Goal: Check status

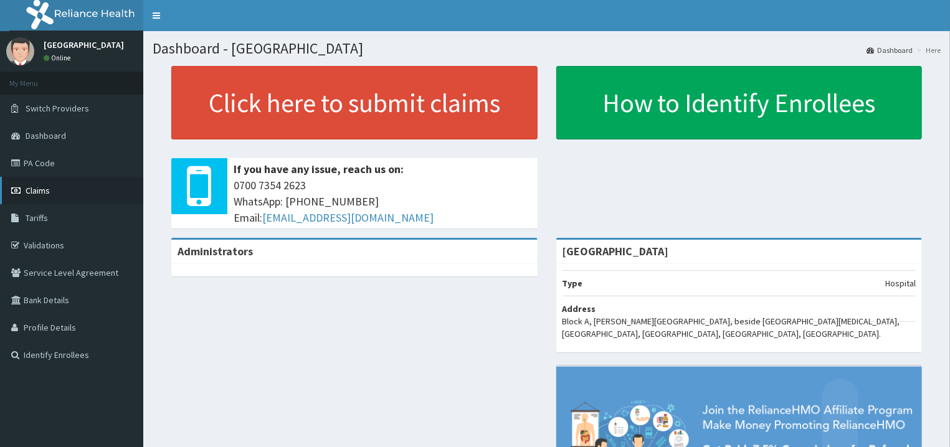
click at [64, 185] on link "Claims" at bounding box center [71, 190] width 143 height 27
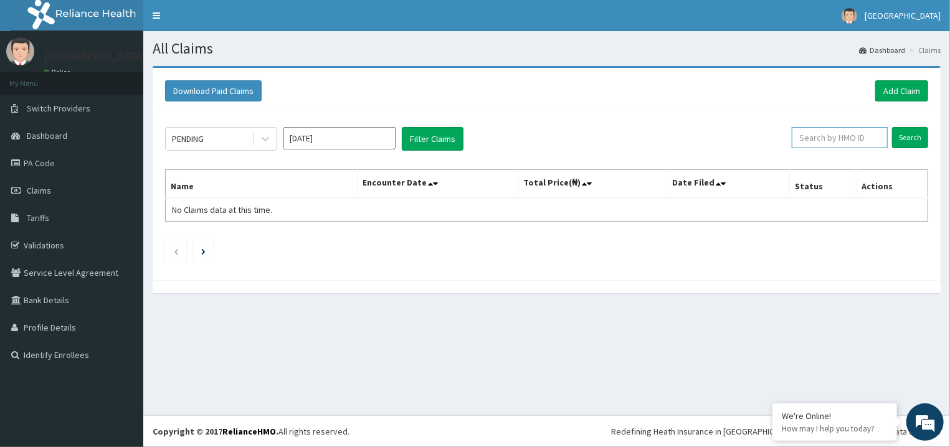
click at [822, 144] on input "text" at bounding box center [839, 137] width 96 height 21
paste input "pgc/10051/a"
type input "pgc/10051/a"
click at [912, 133] on input "Search" at bounding box center [910, 137] width 36 height 21
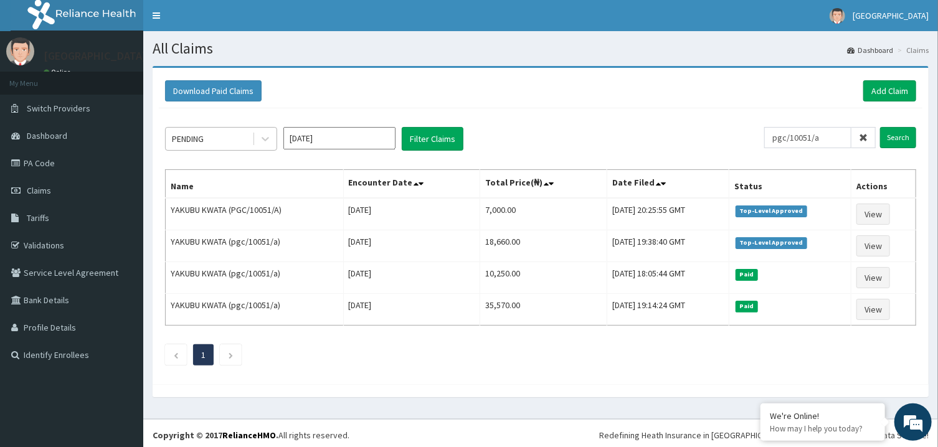
click at [227, 136] on div "PENDING" at bounding box center [209, 139] width 87 height 20
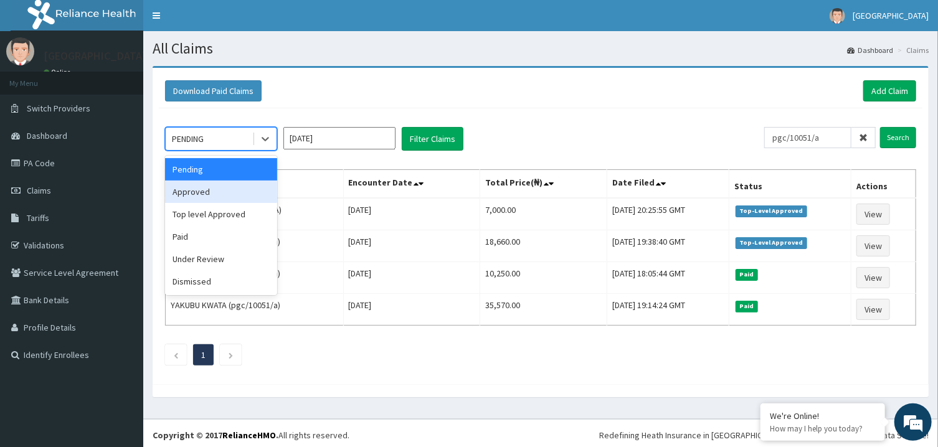
click at [204, 190] on div "Approved" at bounding box center [221, 192] width 112 height 22
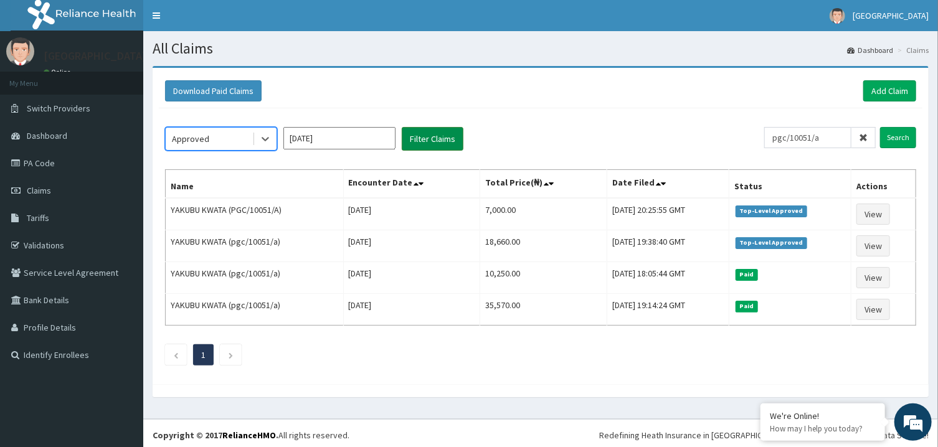
click at [435, 141] on button "Filter Claims" at bounding box center [433, 139] width 62 height 24
click at [427, 138] on button "Filter Claims" at bounding box center [433, 139] width 62 height 24
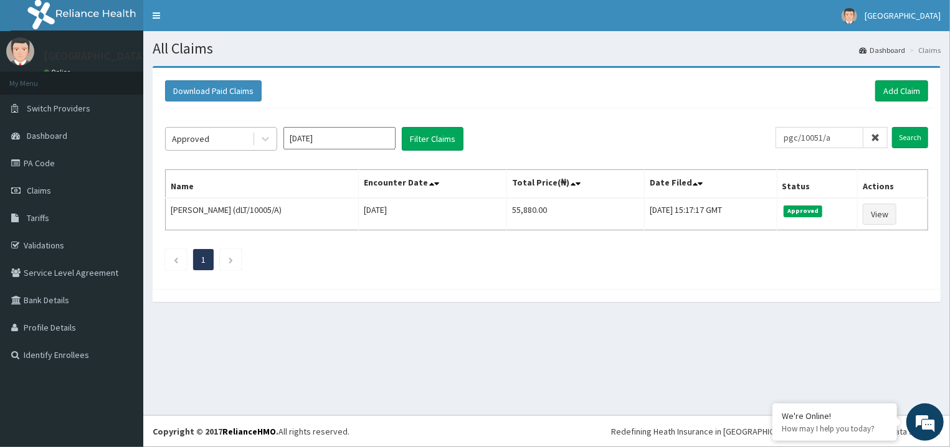
click at [252, 141] on div at bounding box center [264, 139] width 24 height 22
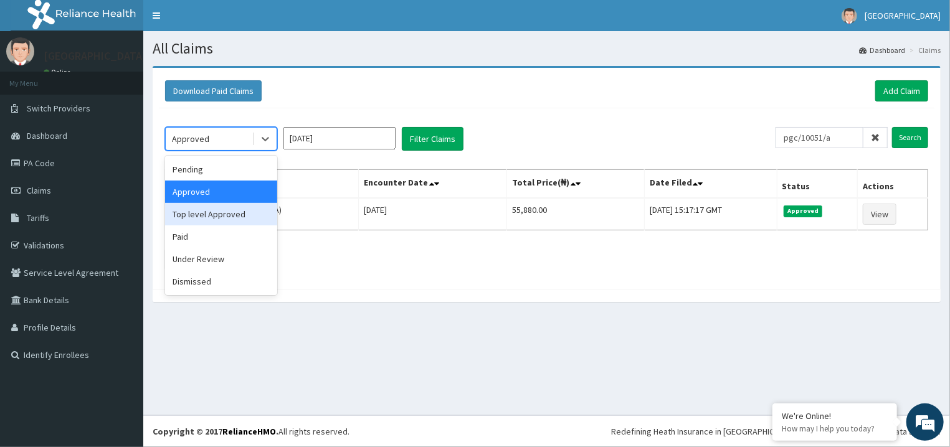
click at [225, 213] on div "Top level Approved" at bounding box center [221, 214] width 112 height 22
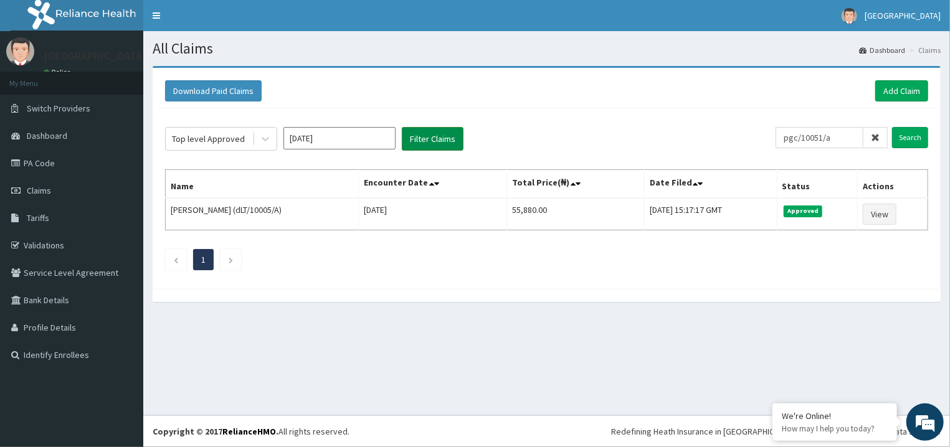
click at [435, 136] on button "Filter Claims" at bounding box center [433, 139] width 62 height 24
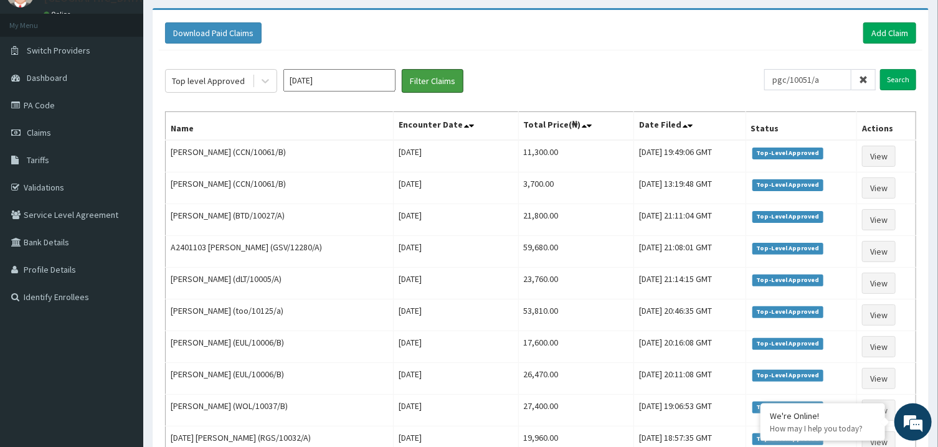
scroll to position [3, 0]
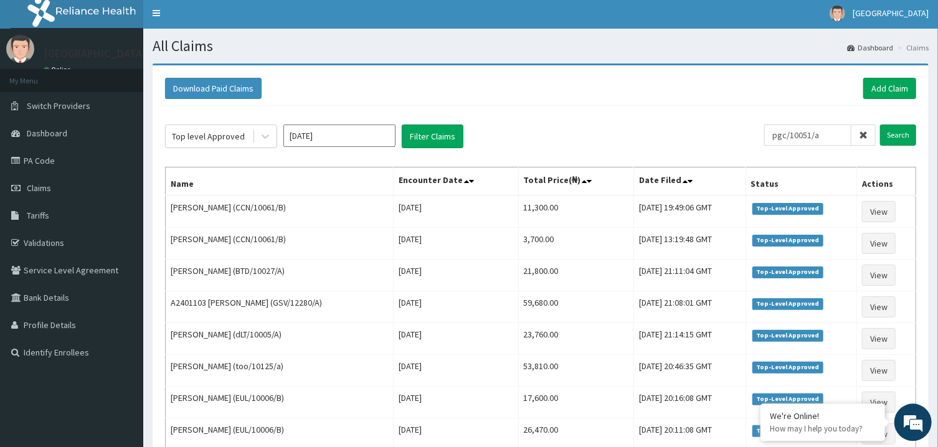
click at [349, 127] on input "[DATE]" at bounding box center [339, 135] width 112 height 22
click at [304, 233] on div "[DATE]" at bounding box center [302, 238] width 25 height 23
type input "[DATE]"
click at [425, 127] on button "Filter Claims" at bounding box center [433, 136] width 62 height 24
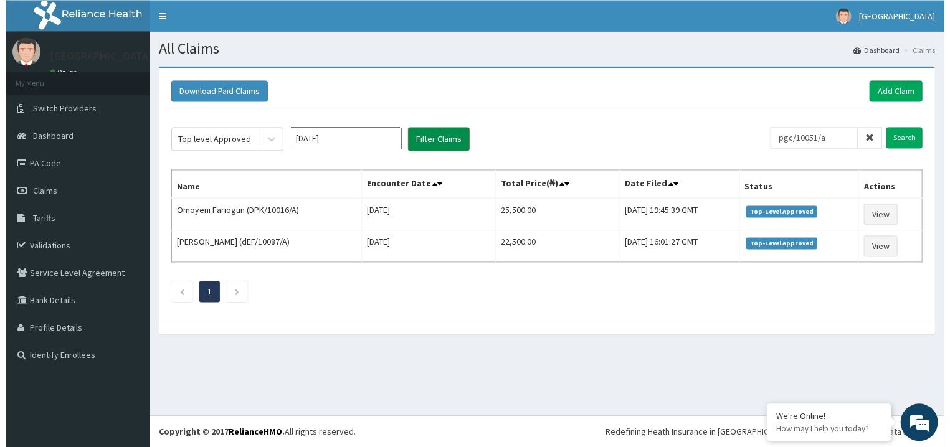
scroll to position [0, 0]
